Goal: Navigation & Orientation: Find specific page/section

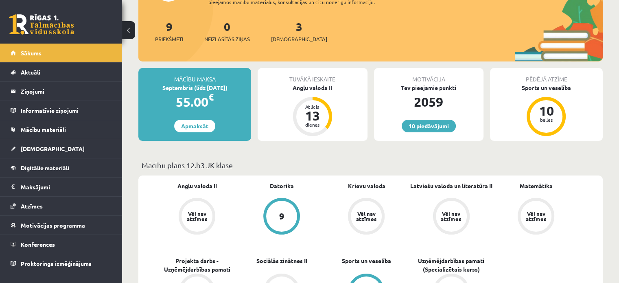
scroll to position [94, 0]
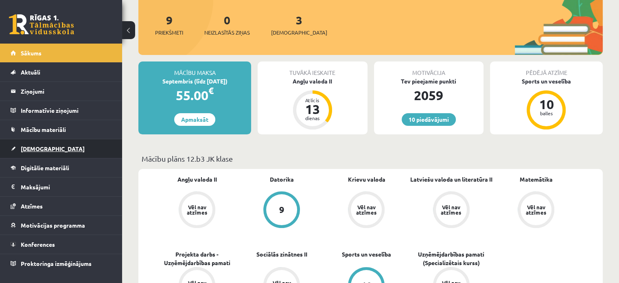
click at [23, 144] on link "[DEMOGRAPHIC_DATA]" at bounding box center [61, 148] width 101 height 19
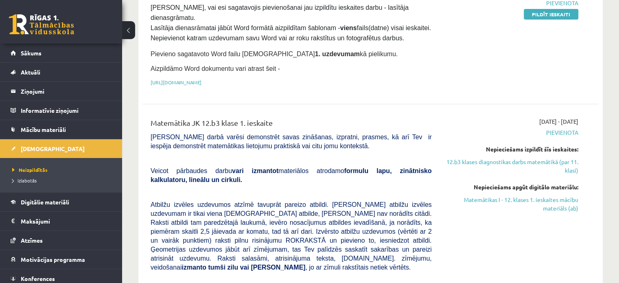
scroll to position [187, 0]
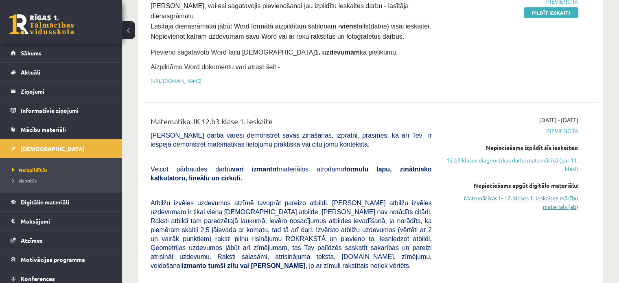
click at [488, 194] on link "Matemātikas I - 12. klases 1. ieskaites mācību materiāls (ab)" at bounding box center [511, 202] width 134 height 17
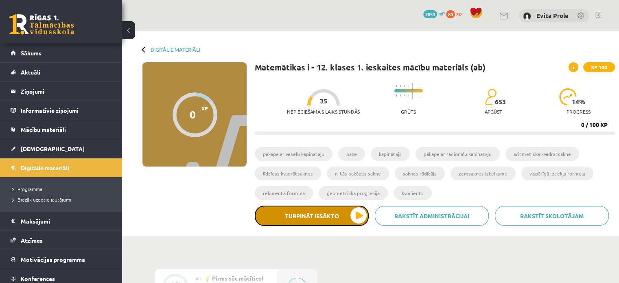
click at [318, 217] on button "Turpināt iesākto" at bounding box center [312, 216] width 114 height 20
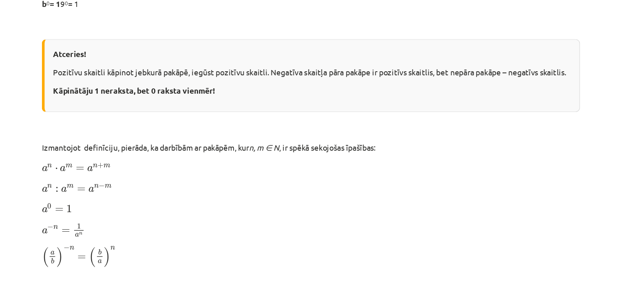
scroll to position [380, 0]
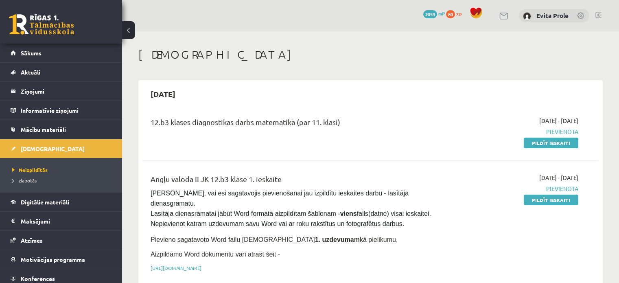
scroll to position [187, 0]
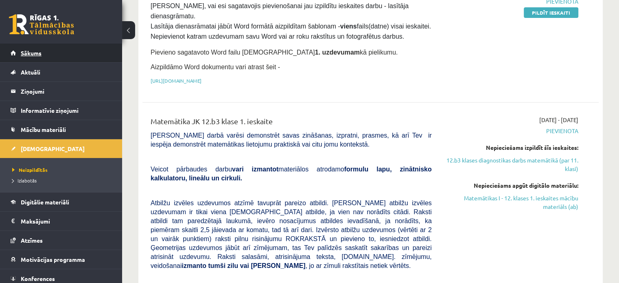
click at [37, 51] on span "Sākums" at bounding box center [31, 52] width 21 height 7
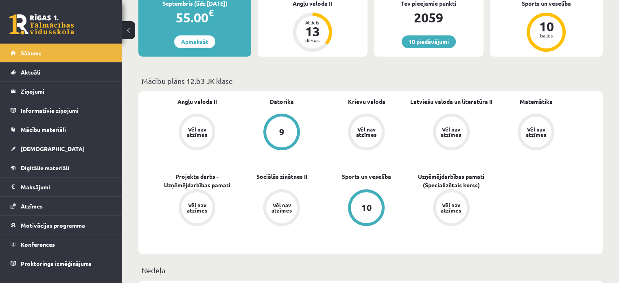
scroll to position [171, 0]
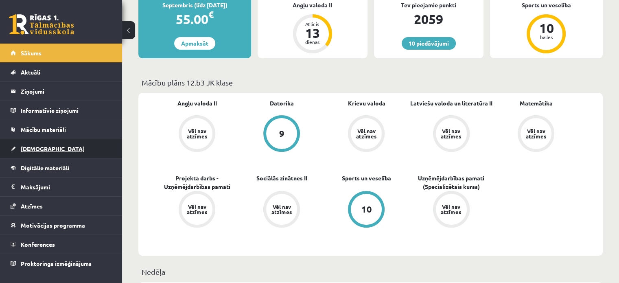
click at [29, 152] on link "[DEMOGRAPHIC_DATA]" at bounding box center [61, 148] width 101 height 19
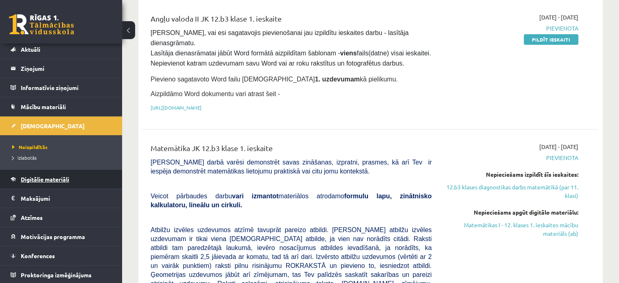
scroll to position [161, 0]
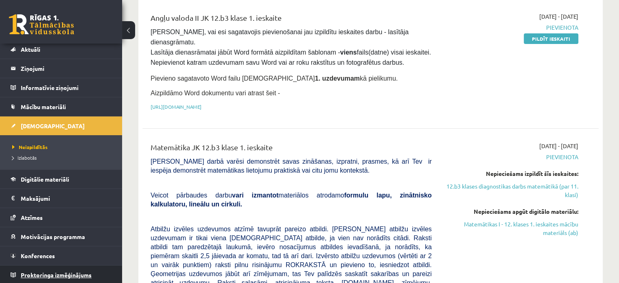
click at [88, 272] on span "Proktoringa izmēģinājums" at bounding box center [56, 274] width 71 height 7
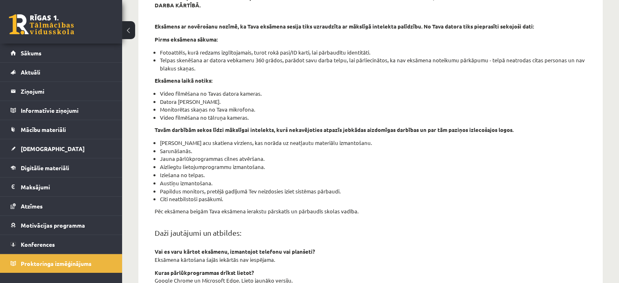
scroll to position [295, 0]
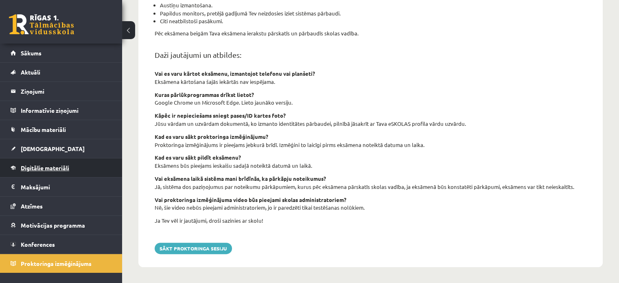
click at [55, 171] on link "Digitālie materiāli" at bounding box center [61, 167] width 101 height 19
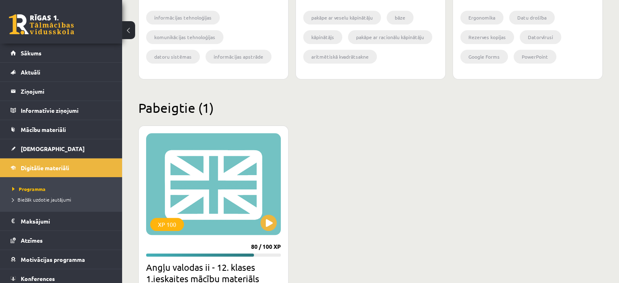
scroll to position [1012, 0]
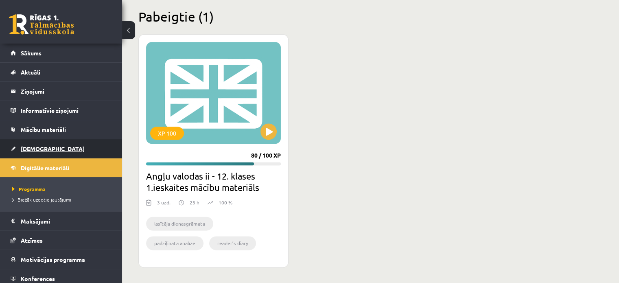
click at [33, 154] on link "[DEMOGRAPHIC_DATA]" at bounding box center [61, 148] width 101 height 19
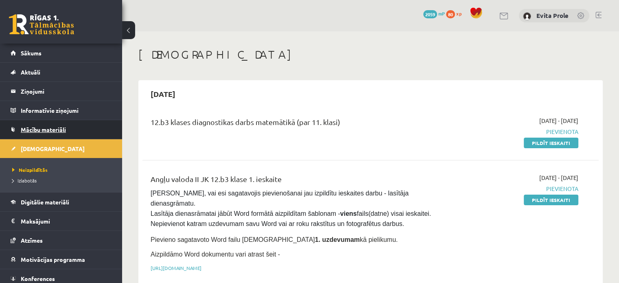
click at [54, 125] on link "Mācību materiāli" at bounding box center [61, 129] width 101 height 19
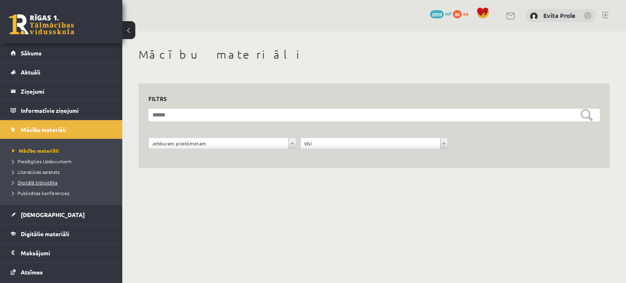
drag, startPoint x: 47, startPoint y: 178, endPoint x: 46, endPoint y: 184, distance: 6.6
click at [46, 184] on li "Digitālā bibliotēka" at bounding box center [63, 182] width 102 height 11
click at [46, 184] on span "Digitālā bibliotēka" at bounding box center [38, 182] width 52 height 7
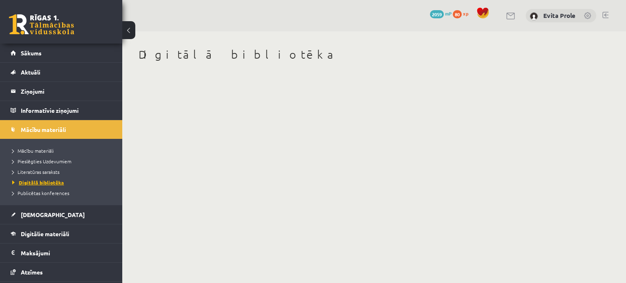
click at [49, 180] on span "Digitālā bibliotēka" at bounding box center [38, 182] width 52 height 7
click at [54, 174] on link "Literatūras saraksts" at bounding box center [63, 171] width 102 height 7
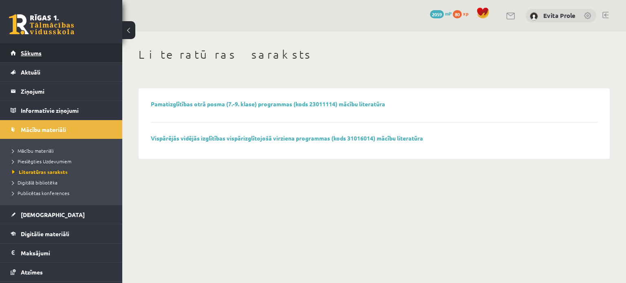
click at [43, 58] on link "Sākums" at bounding box center [61, 53] width 101 height 19
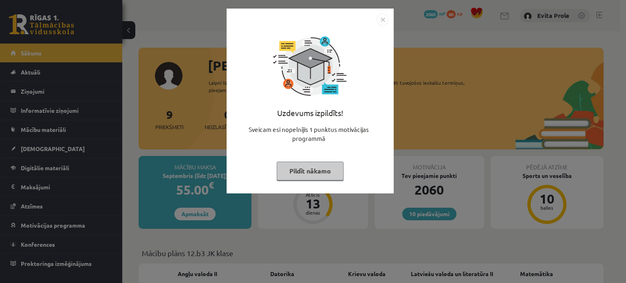
click at [325, 169] on button "Pildīt nākamo" at bounding box center [310, 171] width 67 height 19
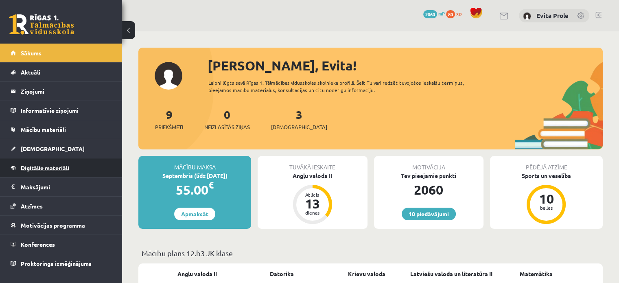
click at [55, 174] on link "Digitālie materiāli" at bounding box center [61, 167] width 101 height 19
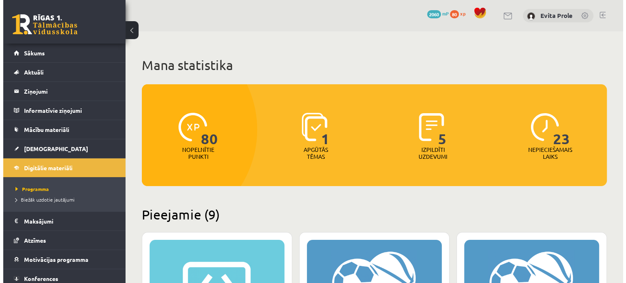
scroll to position [23, 0]
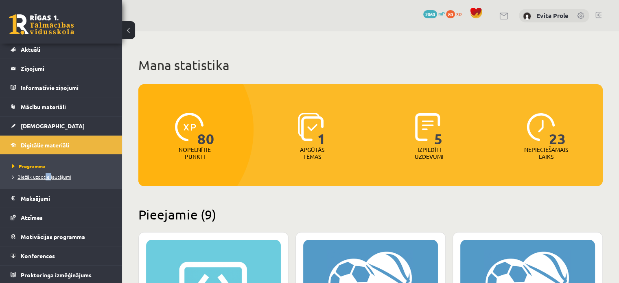
drag, startPoint x: 44, startPoint y: 182, endPoint x: 51, endPoint y: 176, distance: 8.9
click at [51, 176] on ul "Programma Biežāk uzdotie jautājumi" at bounding box center [61, 171] width 122 height 34
click at [51, 176] on span "Biežāk uzdotie jautājumi" at bounding box center [41, 177] width 59 height 7
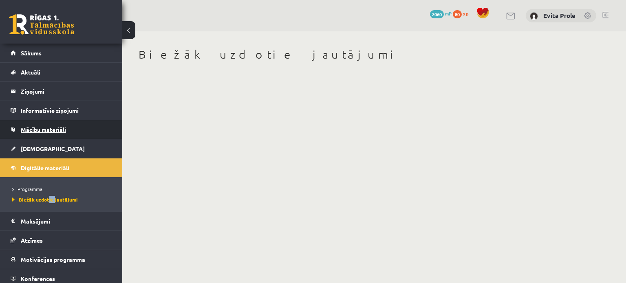
click at [53, 129] on span "Mācību materiāli" at bounding box center [43, 129] width 45 height 7
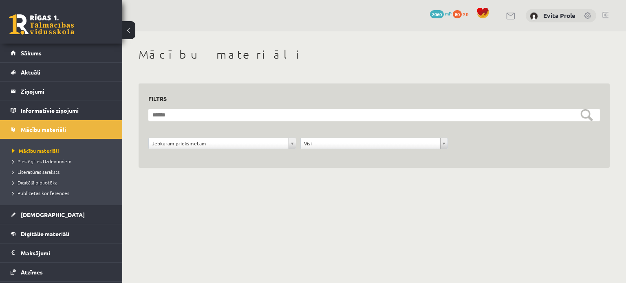
click at [37, 181] on span "Digitālā bibliotēka" at bounding box center [34, 182] width 45 height 7
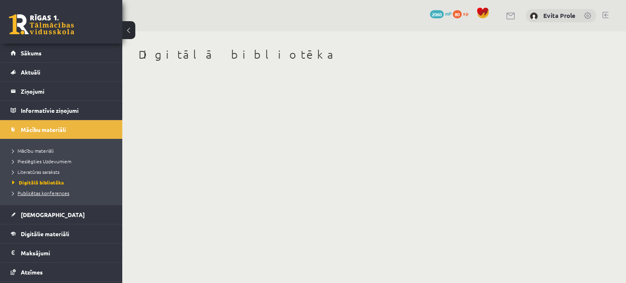
click at [38, 190] on span "Publicētas konferences" at bounding box center [40, 193] width 57 height 7
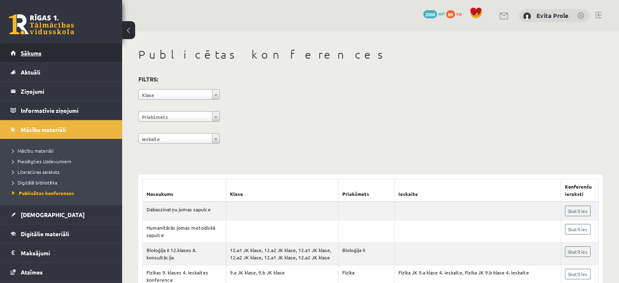
click at [31, 50] on span "Sākums" at bounding box center [31, 52] width 21 height 7
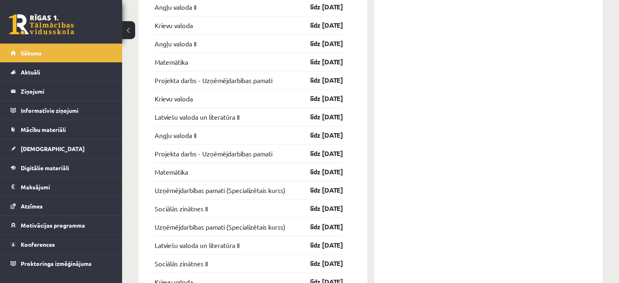
scroll to position [1033, 0]
